Goal: Task Accomplishment & Management: Use online tool/utility

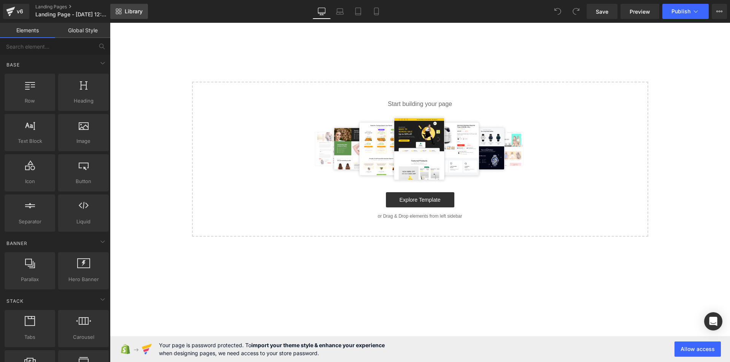
click at [128, 13] on span "Library" at bounding box center [134, 11] width 18 height 7
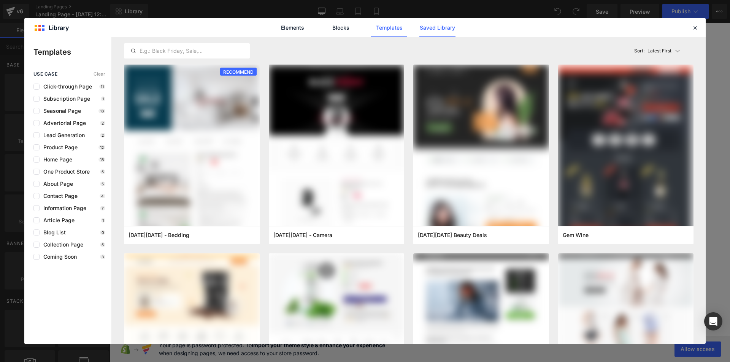
click at [446, 29] on link "Saved Library" at bounding box center [437, 27] width 36 height 19
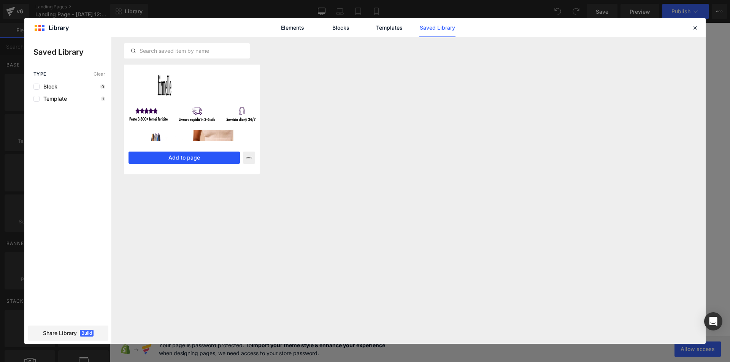
click at [192, 163] on button "Add to page" at bounding box center [184, 158] width 111 height 12
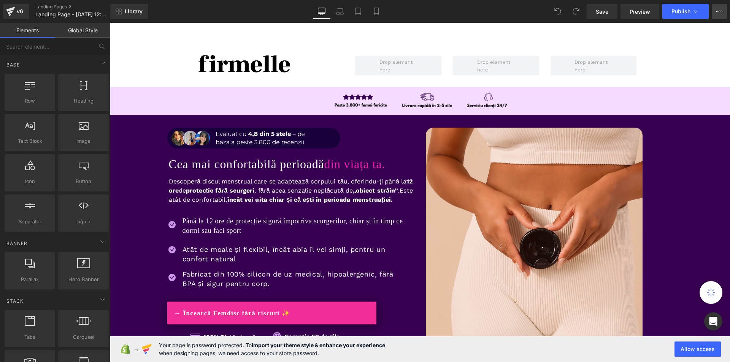
click at [717, 14] on icon at bounding box center [720, 11] width 6 height 6
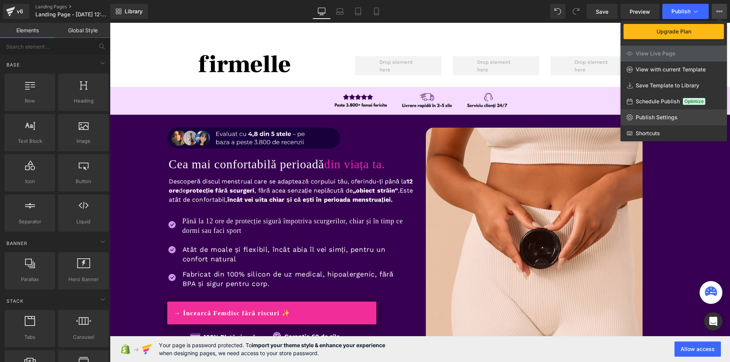
click at [648, 116] on span "Publish Settings" at bounding box center [657, 117] width 42 height 7
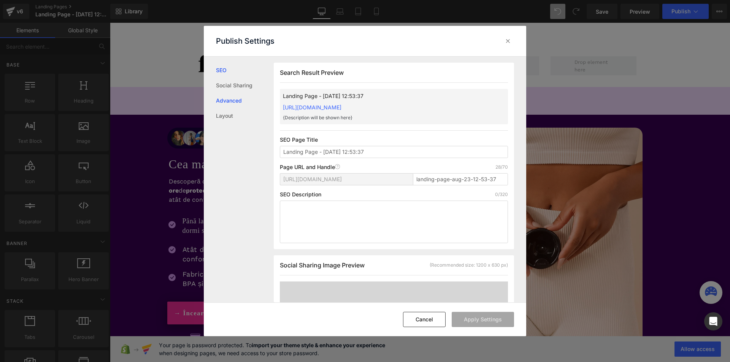
click at [237, 103] on link "Advanced" at bounding box center [245, 100] width 58 height 15
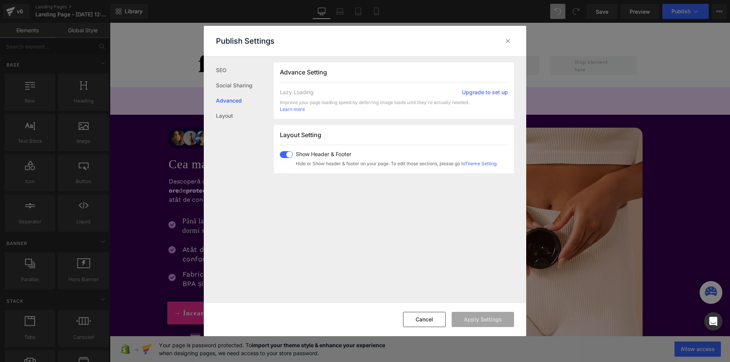
click at [284, 151] on span at bounding box center [286, 154] width 13 height 7
click at [294, 160] on div "Show Header & Footer Hide or Show header & footer on your page. To edit those s…" at bounding box center [395, 159] width 204 height 16
click at [288, 156] on span at bounding box center [286, 154] width 13 height 7
click at [480, 323] on button "Apply Settings" at bounding box center [483, 319] width 62 height 15
drag, startPoint x: 507, startPoint y: 43, endPoint x: 76, endPoint y: 7, distance: 431.7
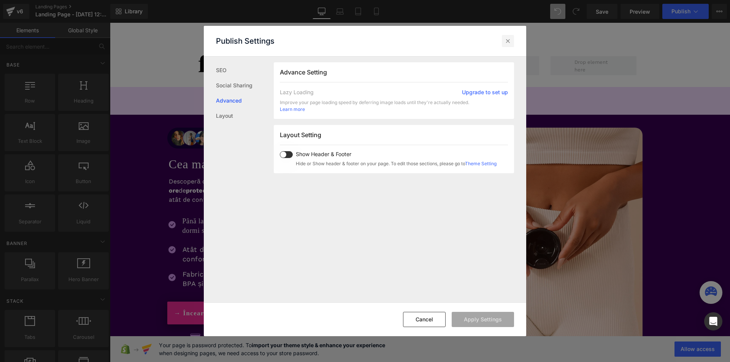
click at [507, 43] on icon at bounding box center [508, 41] width 8 height 8
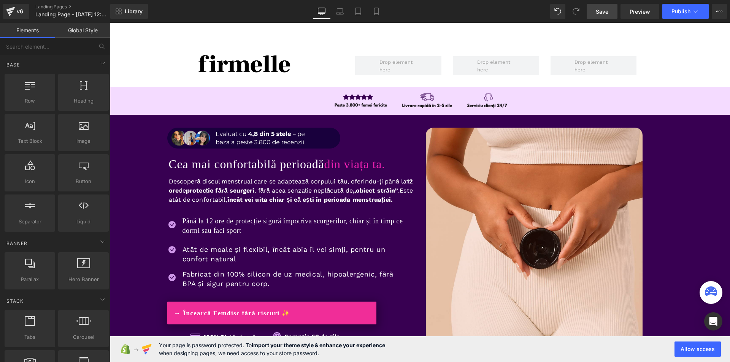
click at [600, 15] on span "Save" at bounding box center [602, 12] width 13 height 8
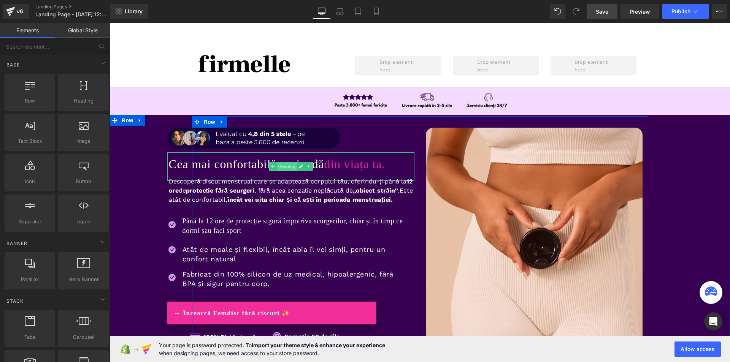
click at [283, 165] on span "Heading" at bounding box center [286, 166] width 21 height 9
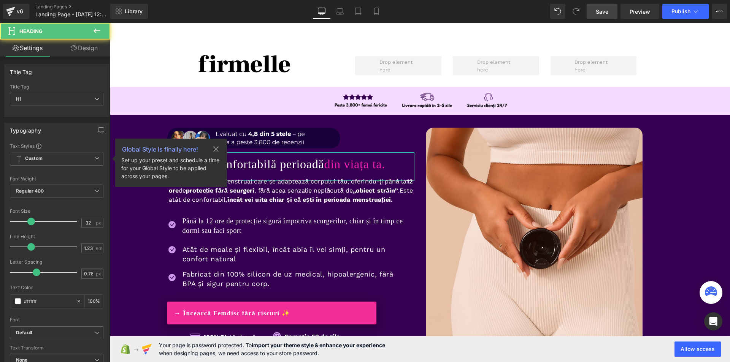
scroll to position [114, 0]
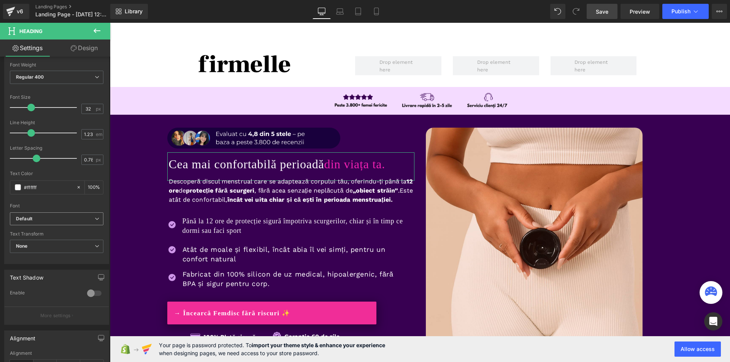
click at [41, 223] on span "Default" at bounding box center [57, 219] width 94 height 13
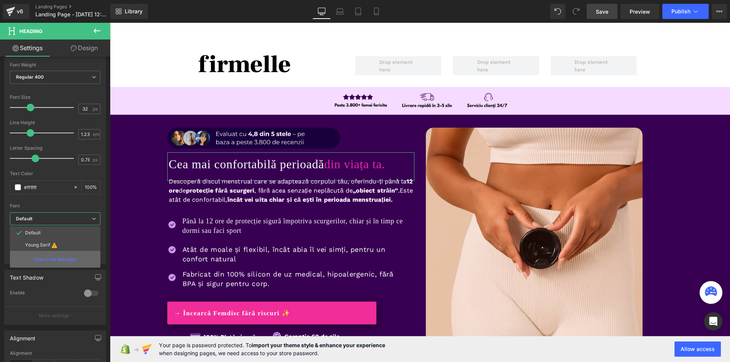
click at [47, 262] on p "Open Font Manager" at bounding box center [55, 259] width 43 height 7
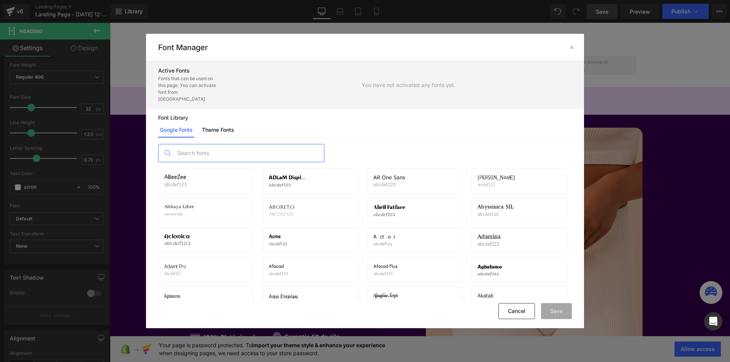
click at [191, 145] on input "text" at bounding box center [249, 153] width 150 height 17
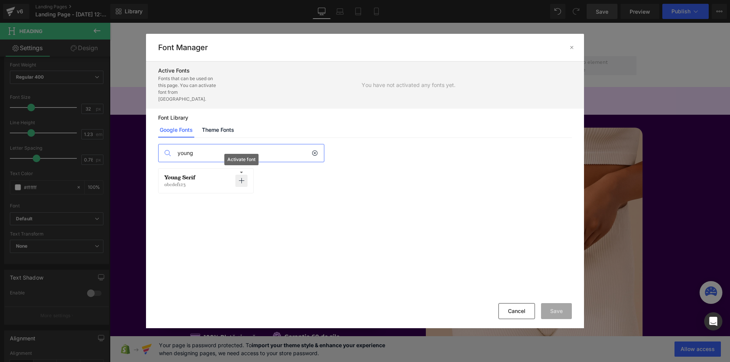
drag, startPoint x: 249, startPoint y: 172, endPoint x: 243, endPoint y: 176, distance: 7.3
click at [249, 173] on div "Young Serif abcdef123 Activate font" at bounding box center [205, 180] width 95 height 25
click at [243, 178] on icon at bounding box center [241, 181] width 6 height 6
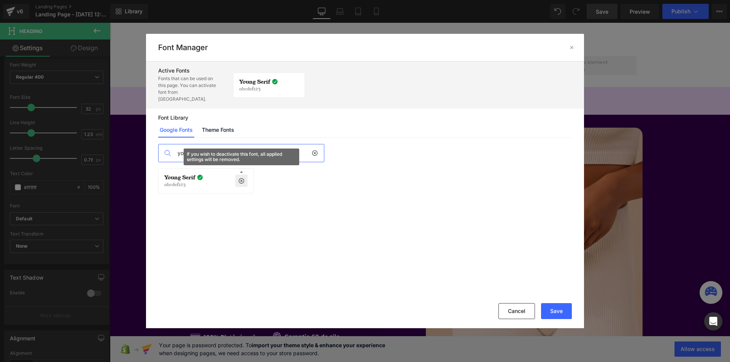
click at [239, 145] on input "young" at bounding box center [243, 153] width 138 height 17
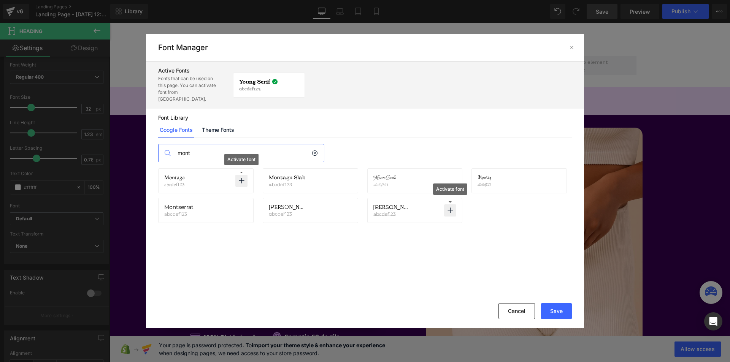
click at [454, 205] on p at bounding box center [450, 211] width 12 height 12
click at [254, 151] on input "mont" at bounding box center [243, 153] width 138 height 17
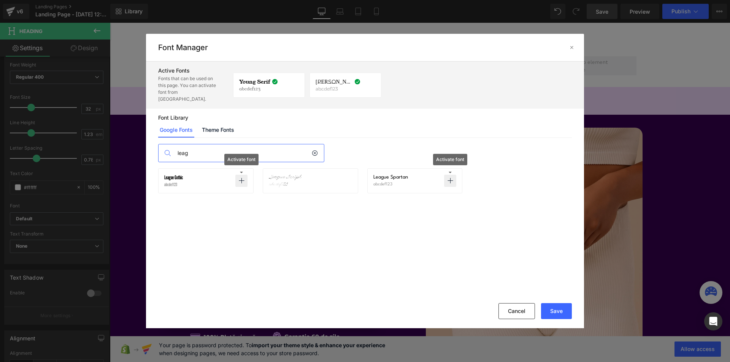
type input "leag"
click at [454, 175] on p at bounding box center [450, 181] width 12 height 12
click at [563, 314] on button "Save" at bounding box center [556, 311] width 31 height 16
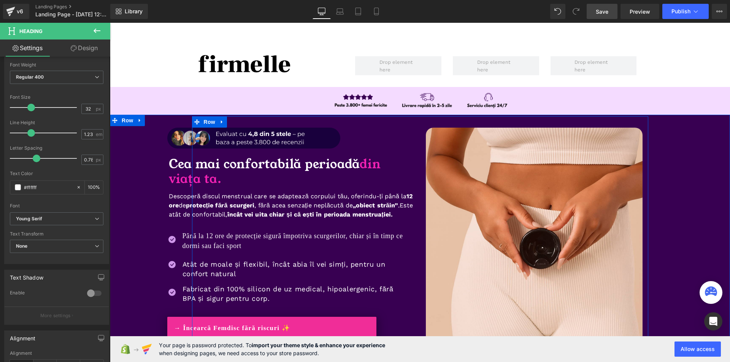
scroll to position [190, 0]
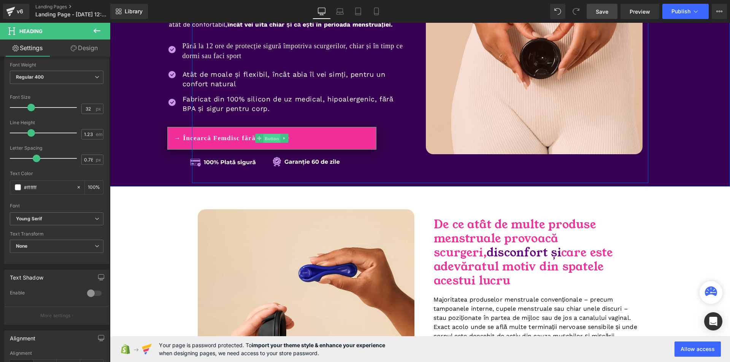
click at [273, 143] on span "Button" at bounding box center [271, 138] width 17 height 9
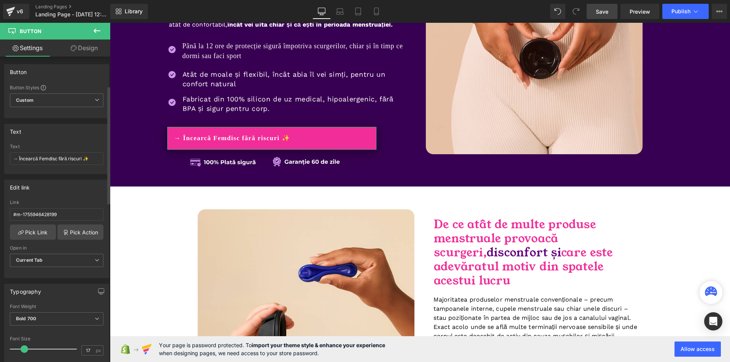
scroll to position [152, 0]
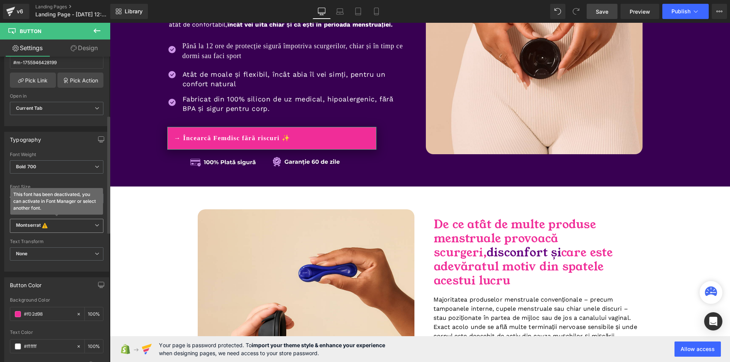
click at [54, 223] on b "Montserrat This font has been deactivated, you can activate in Font Manager or …" at bounding box center [55, 226] width 79 height 8
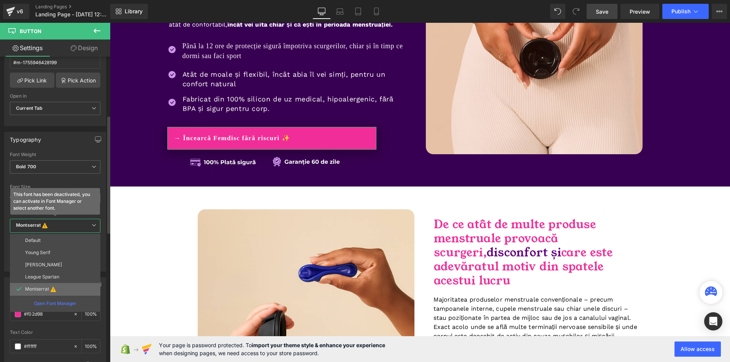
click at [47, 291] on p "Montserrat" at bounding box center [37, 289] width 24 height 5
click at [73, 302] on p "Open Font Manager" at bounding box center [55, 303] width 43 height 7
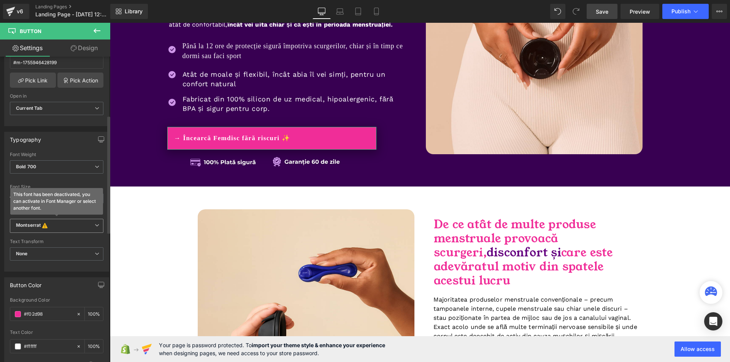
click at [54, 228] on b "Montserrat This font has been deactivated, you can activate in Font Manager or …" at bounding box center [55, 226] width 79 height 8
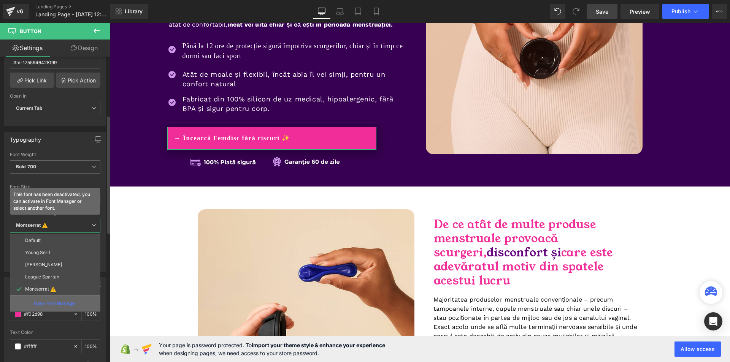
click at [47, 299] on div "Open Font Manager" at bounding box center [55, 304] width 91 height 16
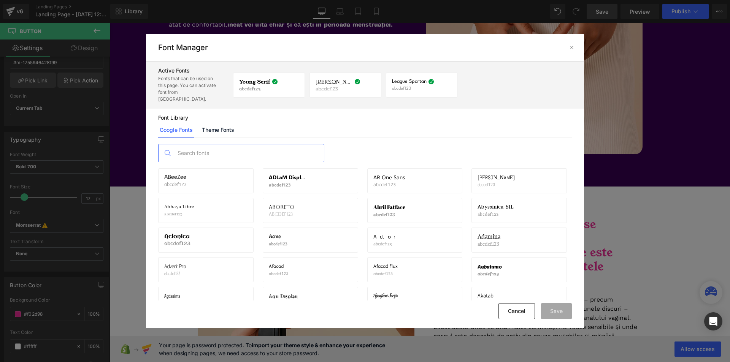
click at [195, 145] on input "text" at bounding box center [249, 153] width 150 height 17
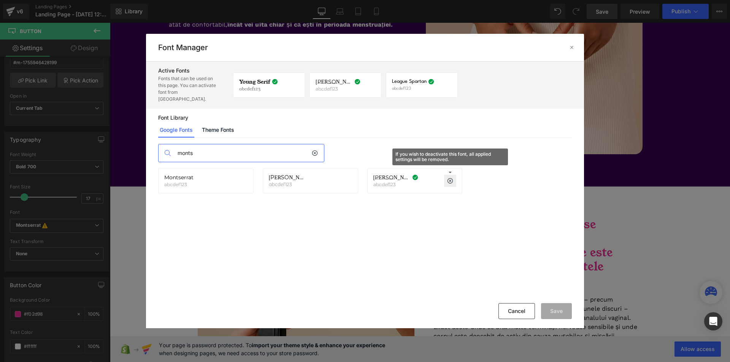
type input "monts"
click at [451, 178] on icon at bounding box center [450, 181] width 6 height 6
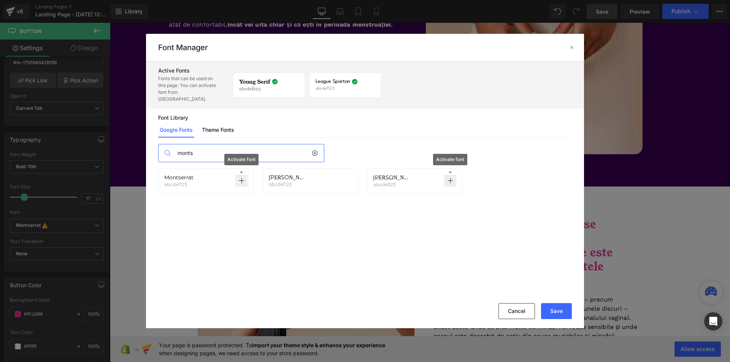
click at [245, 175] on p at bounding box center [241, 181] width 12 height 12
click at [559, 312] on button "Save" at bounding box center [556, 311] width 31 height 16
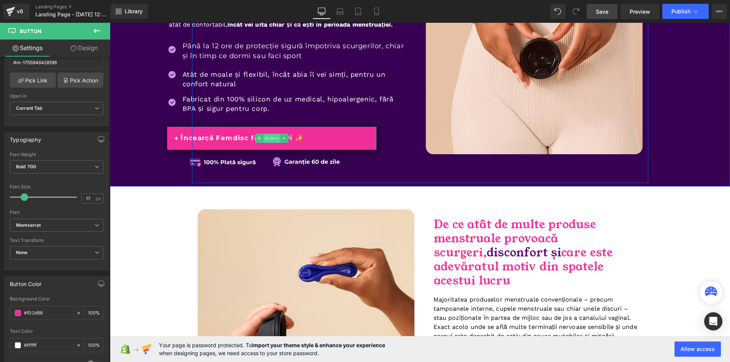
click at [269, 143] on span "Button" at bounding box center [271, 138] width 17 height 9
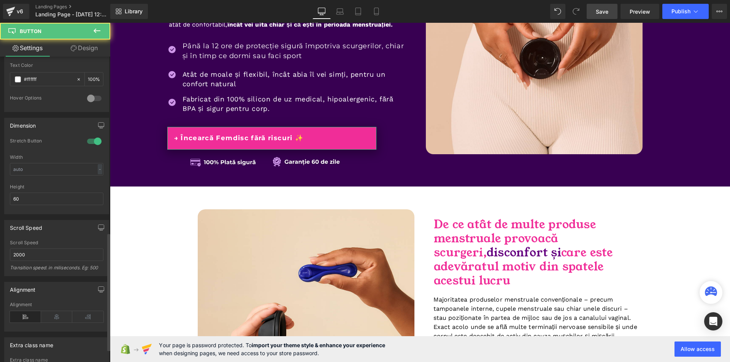
scroll to position [489, 0]
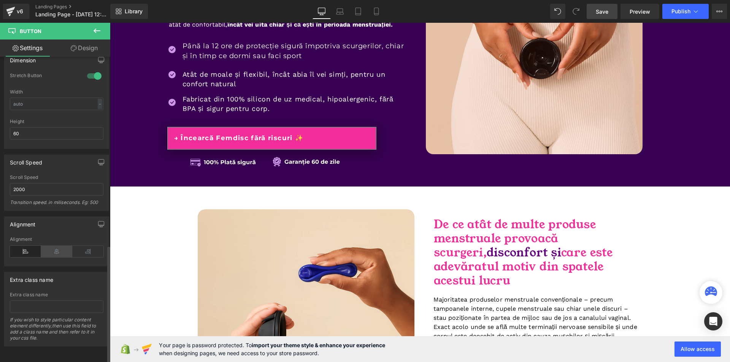
click at [56, 248] on icon at bounding box center [56, 251] width 31 height 11
click at [93, 51] on link "Design" at bounding box center [84, 48] width 55 height 17
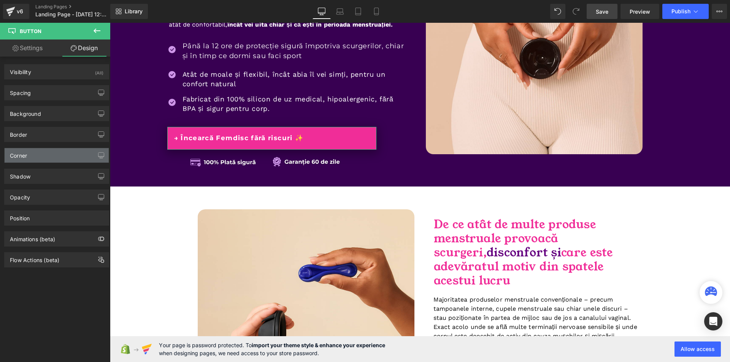
click at [35, 162] on div "Corner" at bounding box center [57, 155] width 104 height 14
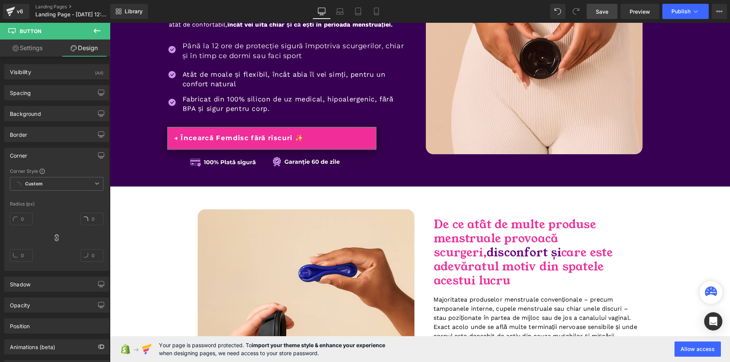
type input "2"
click at [30, 220] on input "2" at bounding box center [21, 219] width 23 height 13
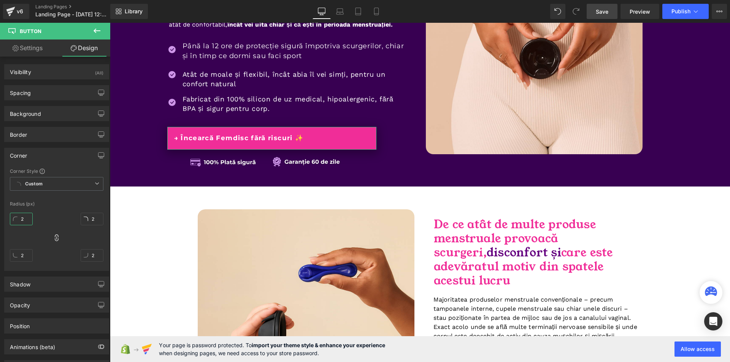
type input "20"
click at [27, 220] on input "20" at bounding box center [21, 219] width 23 height 13
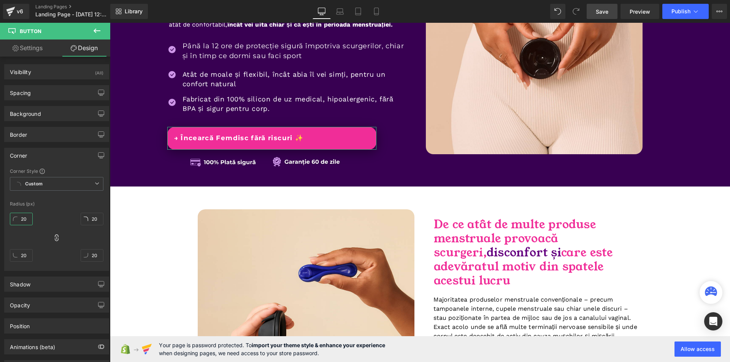
click at [27, 220] on input "20" at bounding box center [21, 219] width 23 height 13
click at [28, 220] on input "19" at bounding box center [21, 219] width 23 height 13
type input "1910"
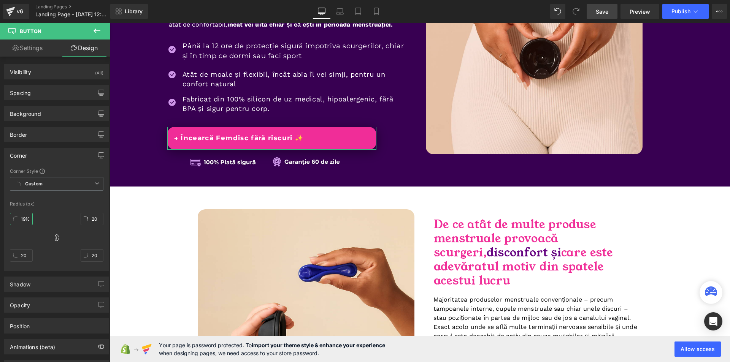
type input "1910"
click at [20, 221] on input "1910" at bounding box center [21, 219] width 23 height 13
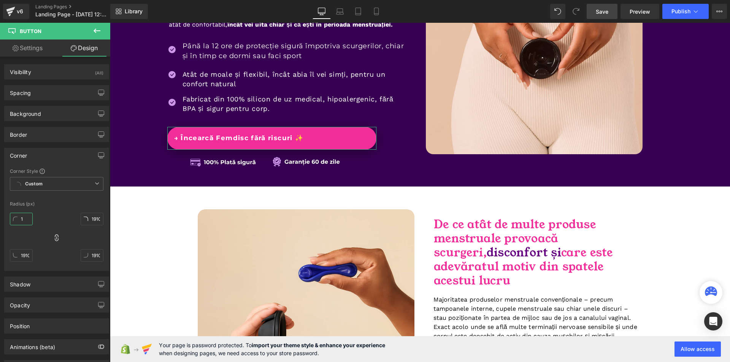
scroll to position [0, 0]
type input "10"
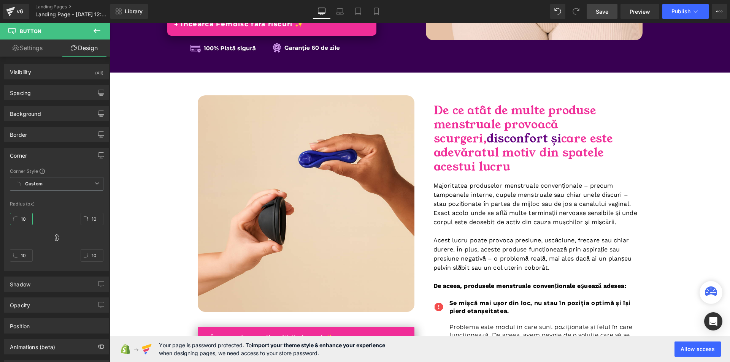
scroll to position [494, 0]
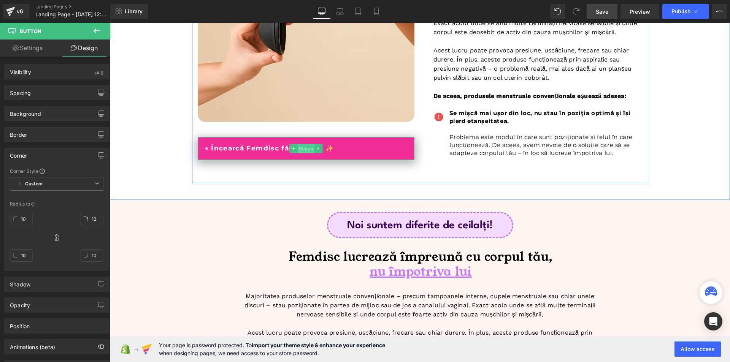
click at [297, 154] on span "Button" at bounding box center [305, 149] width 17 height 9
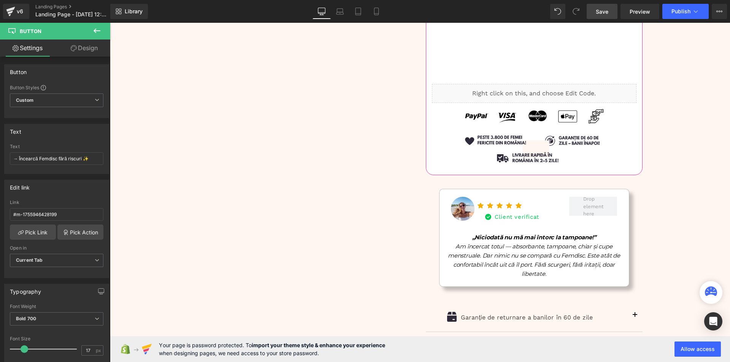
scroll to position [3233, 0]
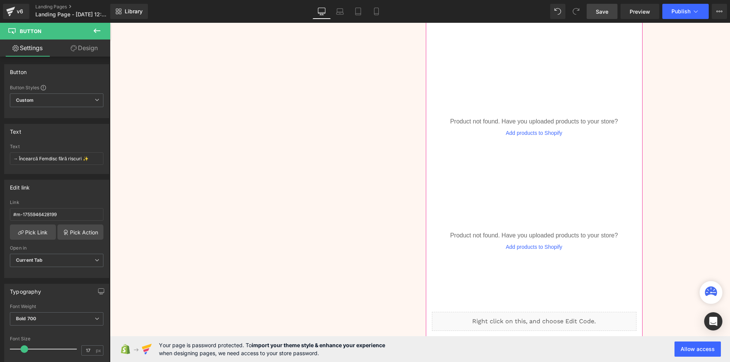
click at [614, 9] on link "Save" at bounding box center [602, 11] width 31 height 15
click at [634, 11] on span "Preview" at bounding box center [640, 12] width 21 height 8
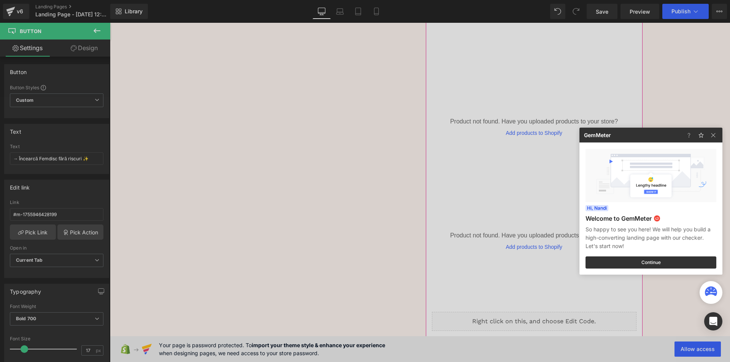
click at [383, 71] on div at bounding box center [365, 181] width 730 height 362
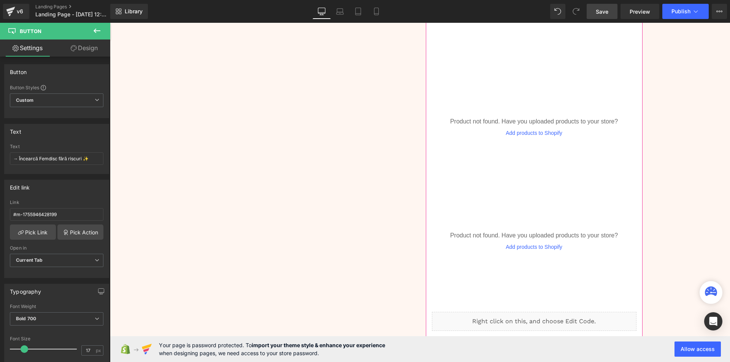
click at [617, 6] on link "Save" at bounding box center [602, 11] width 31 height 15
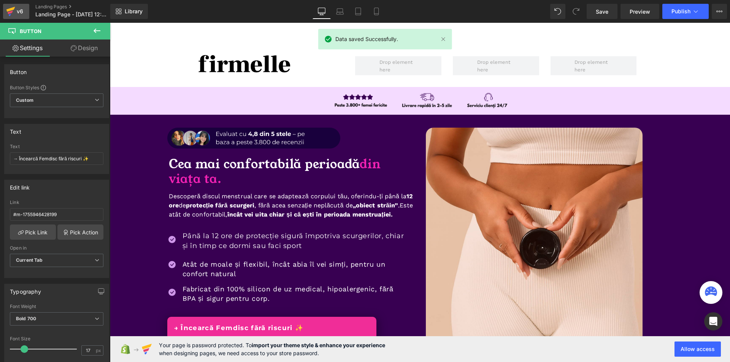
click at [22, 12] on div "v6" at bounding box center [20, 11] width 10 height 10
